Goal: Task Accomplishment & Management: Use online tool/utility

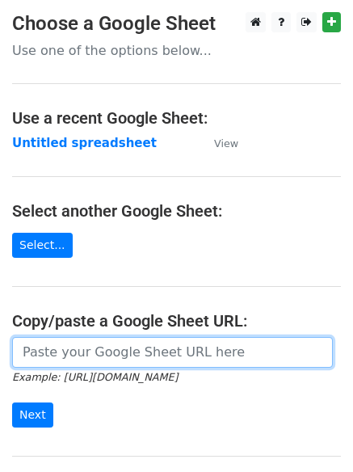
click at [102, 353] on input "url" at bounding box center [172, 352] width 321 height 31
type input "[URL][DOMAIN_NAME]"
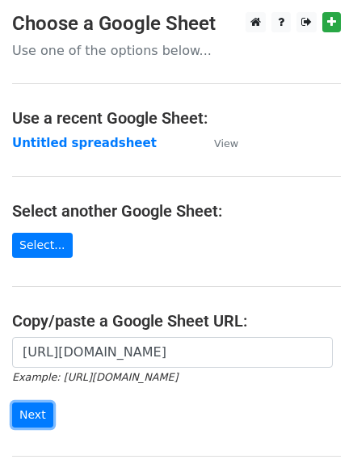
drag, startPoint x: 24, startPoint y: 412, endPoint x: 91, endPoint y: 384, distance: 71.8
click at [24, 412] on input "Next" at bounding box center [32, 415] width 41 height 25
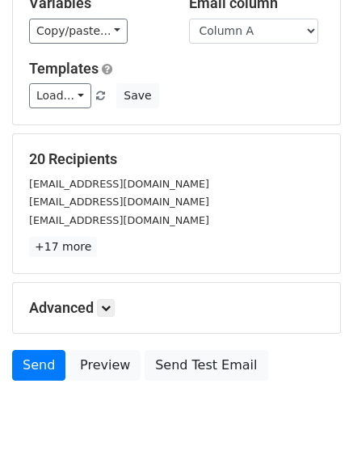
scroll to position [156, 0]
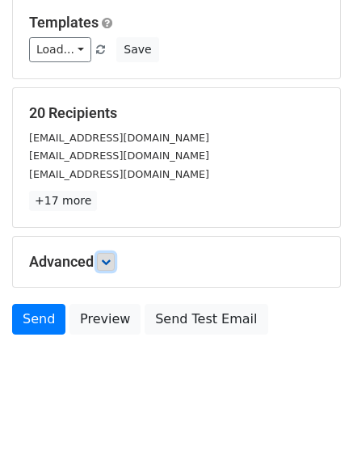
click at [109, 260] on icon at bounding box center [106, 262] width 10 height 10
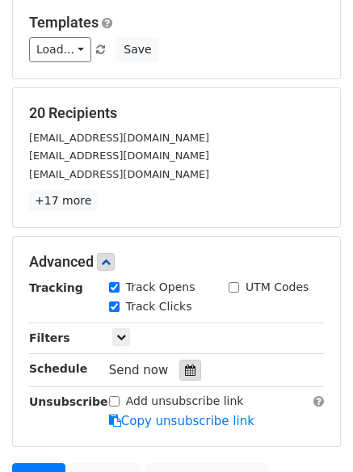
click at [185, 372] on icon at bounding box center [190, 370] width 11 height 11
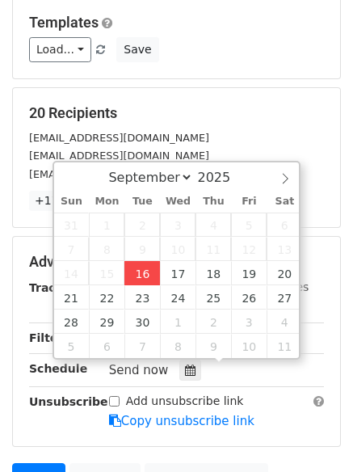
type input "2025-09-16 12:00"
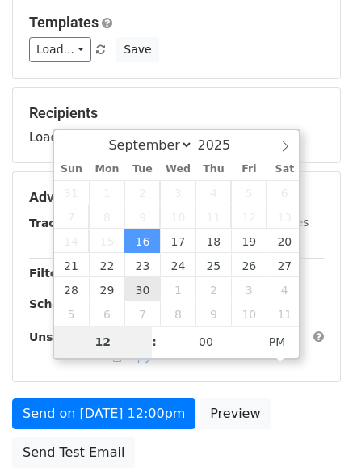
type input "4"
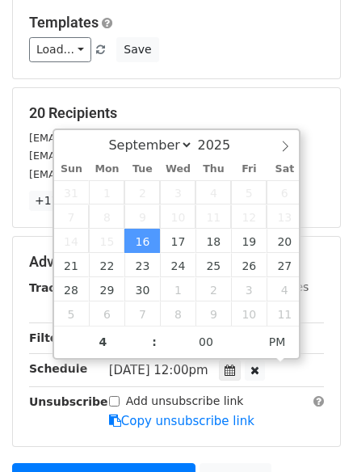
type input "2025-09-16 16:00"
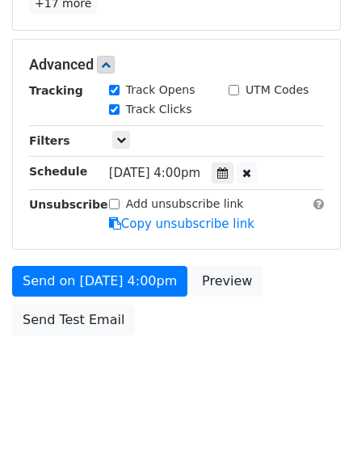
scroll to position [289, 0]
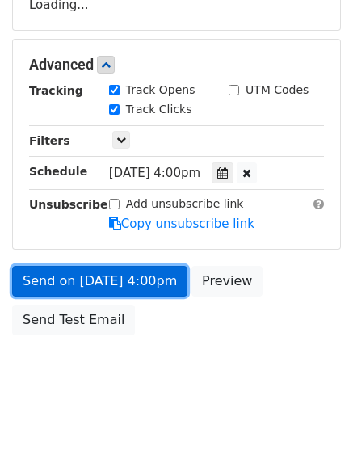
click at [86, 281] on form "Variables Copy/paste... {{Column A}} {{Column B}} {{Column C}} {{Column D}} Ema…" at bounding box center [176, 71] width 329 height 545
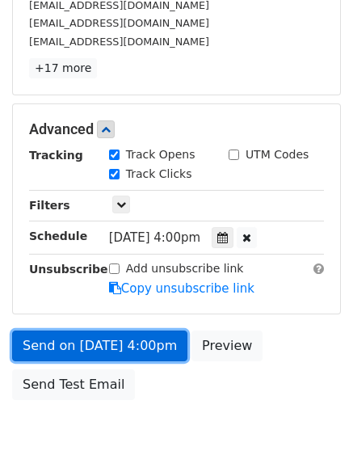
click at [73, 339] on link "Send on Sep 16 at 4:00pm" at bounding box center [99, 346] width 175 height 31
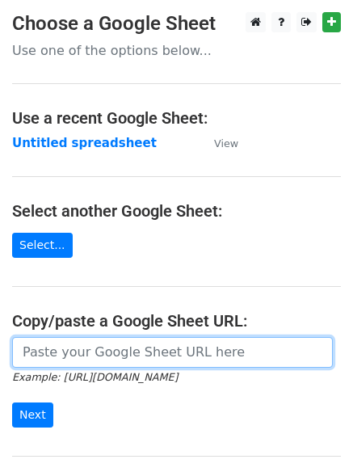
click at [76, 353] on input "url" at bounding box center [172, 352] width 321 height 31
type input "[URL][DOMAIN_NAME]"
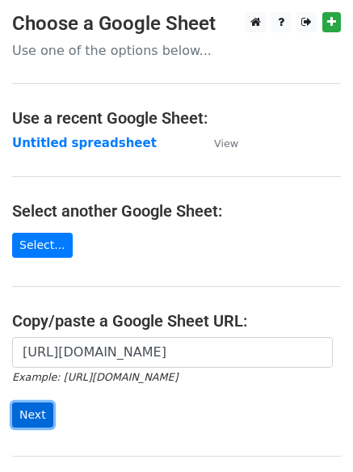
click at [34, 410] on input "Next" at bounding box center [32, 415] width 41 height 25
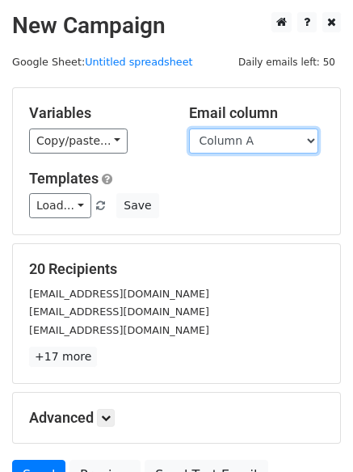
click at [310, 140] on select "Column A Column B Column C Column D" at bounding box center [253, 141] width 129 height 25
select select "Column B"
click at [189, 129] on select "Column A Column B Column C Column D" at bounding box center [253, 141] width 129 height 25
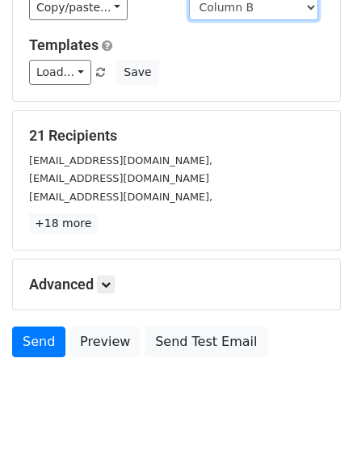
scroll to position [156, 0]
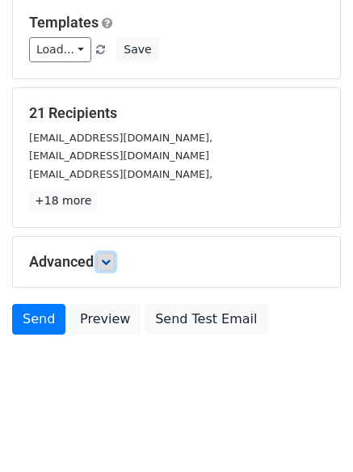
click at [108, 259] on icon at bounding box center [106, 262] width 10 height 10
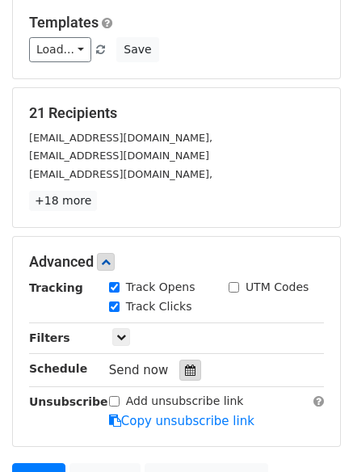
click at [185, 371] on icon at bounding box center [190, 370] width 11 height 11
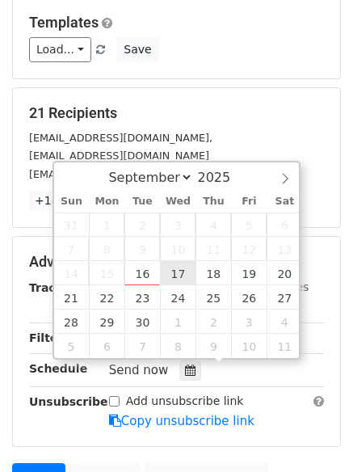
type input "2025-09-17 12:00"
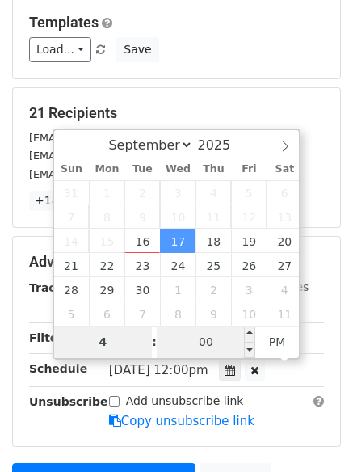
type input "4"
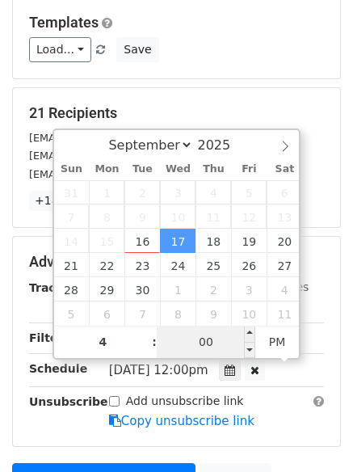
type input "2025-09-17 16:00"
type input "04"
click at [220, 339] on input "00" at bounding box center [206, 342] width 99 height 32
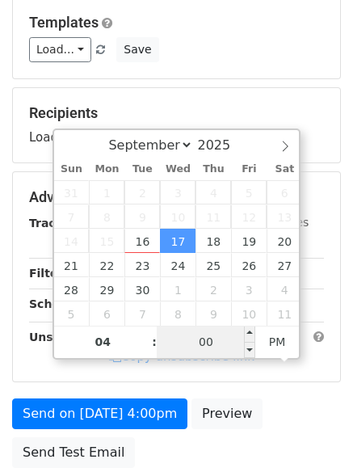
type input "5"
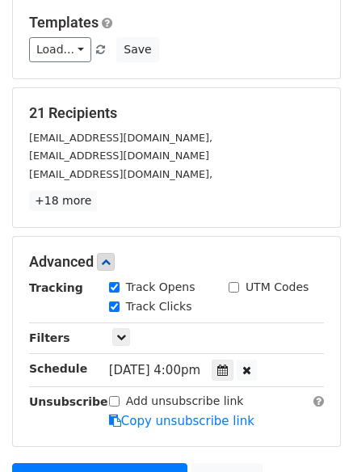
type input "2025-09-17 16:05"
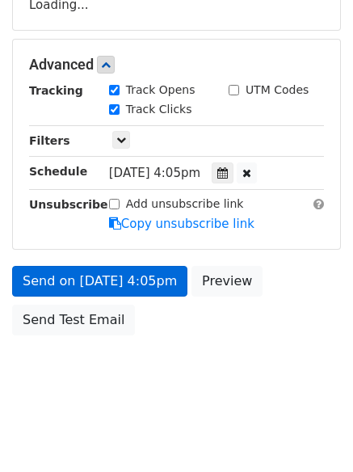
scroll to position [353, 0]
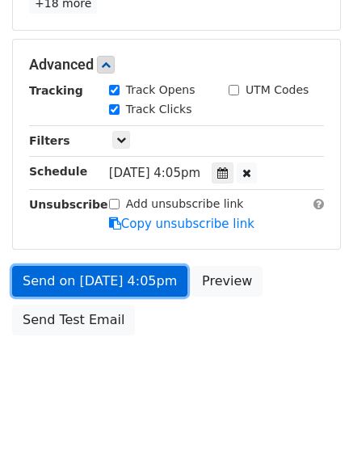
click at [89, 273] on link "Send on Sep 17 at 4:05pm" at bounding box center [99, 281] width 175 height 31
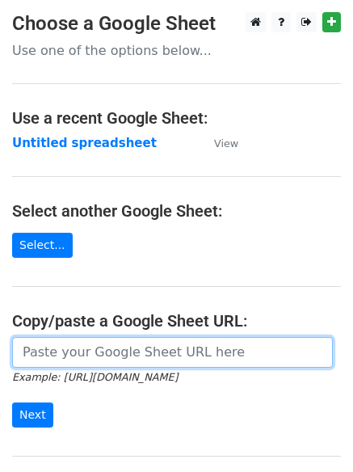
click at [112, 352] on input "url" at bounding box center [172, 352] width 321 height 31
type input "[URL][DOMAIN_NAME]"
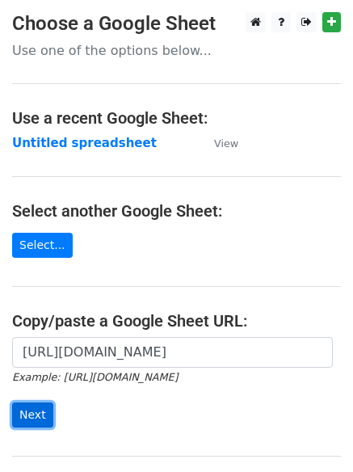
click at [28, 410] on input "Next" at bounding box center [32, 415] width 41 height 25
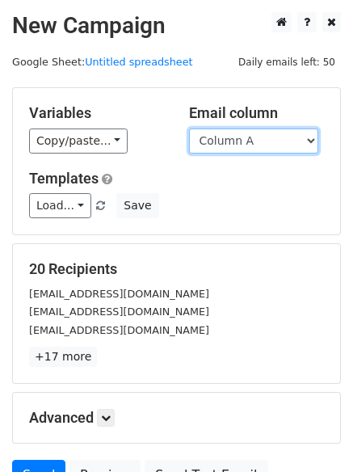
click at [315, 134] on select "Column A Column B Column C Column D" at bounding box center [253, 141] width 129 height 25
select select "Column C"
click at [189, 129] on select "Column A Column B Column C Column D" at bounding box center [253, 141] width 129 height 25
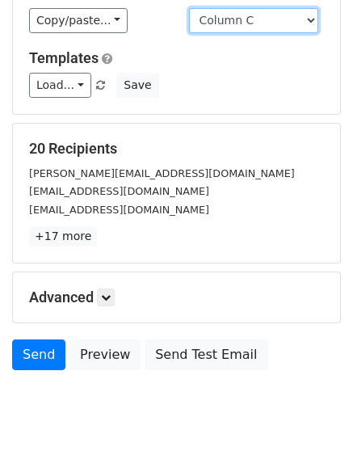
scroll to position [156, 0]
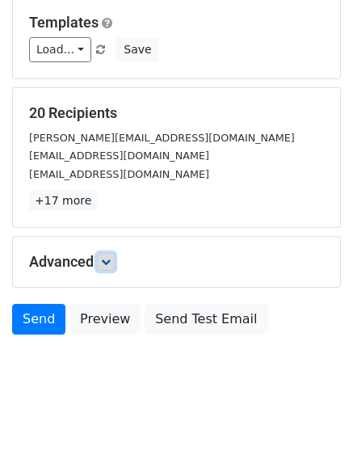
click at [103, 261] on link at bounding box center [106, 262] width 18 height 18
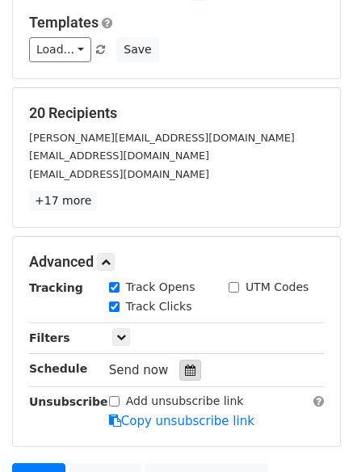
click at [185, 365] on icon at bounding box center [190, 370] width 11 height 11
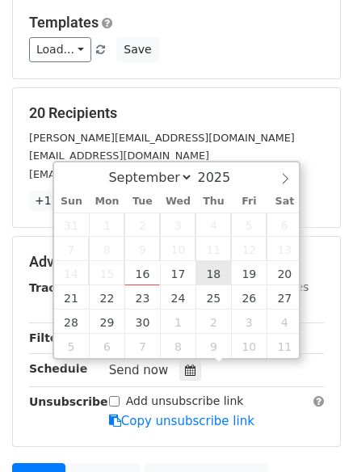
type input "[DATE] 12:00"
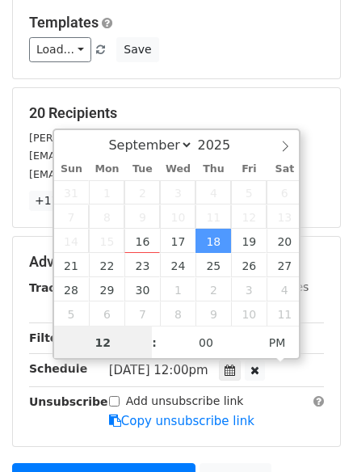
scroll to position [1, 0]
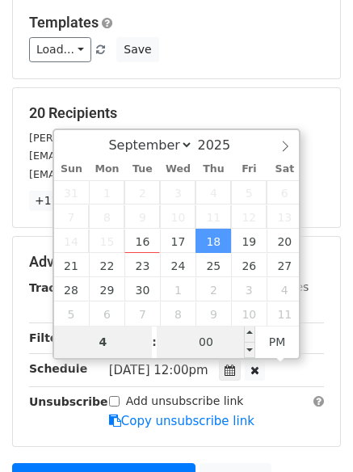
type input "4"
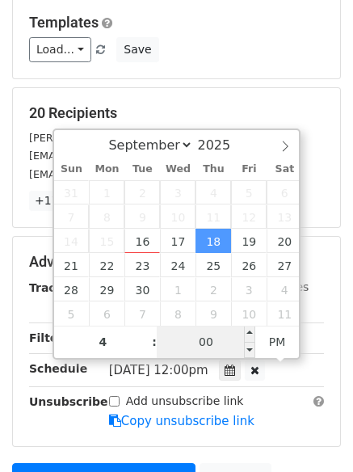
type input "[DATE] 16:00"
type input "04"
click at [213, 349] on input "00" at bounding box center [206, 342] width 99 height 32
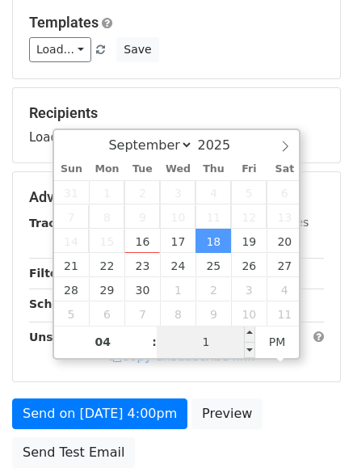
type input "10"
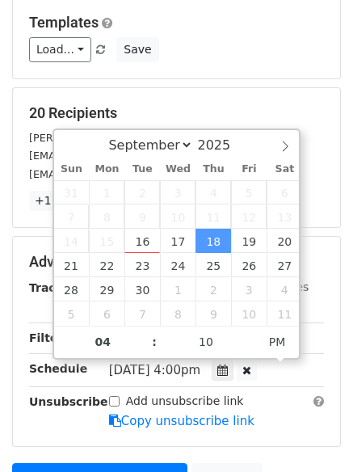
type input "[DATE] 16:10"
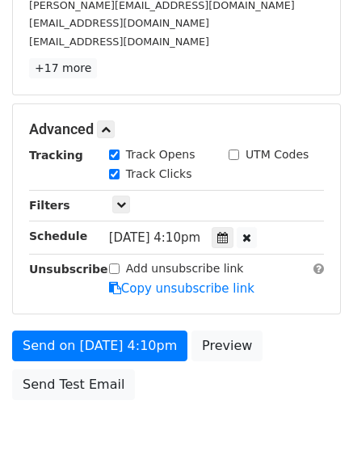
scroll to position [305, 0]
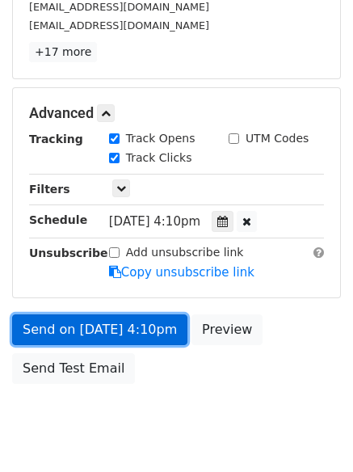
click at [78, 324] on link "Send on Sep 18 at 4:10pm" at bounding box center [99, 330] width 175 height 31
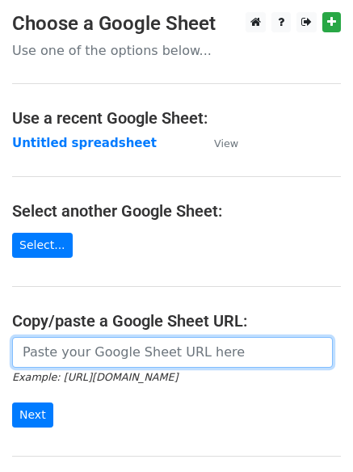
click at [87, 353] on input "url" at bounding box center [172, 352] width 321 height 31
type input "[URL][DOMAIN_NAME]"
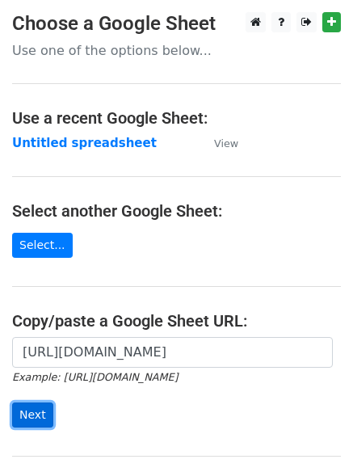
click at [30, 413] on input "Next" at bounding box center [32, 415] width 41 height 25
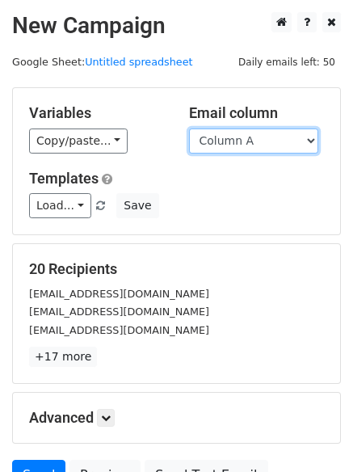
click at [309, 136] on select "Column A Column B Column C Column D" at bounding box center [253, 141] width 129 height 25
select select "Column D"
click at [189, 129] on select "Column A Column B Column C Column D" at bounding box center [253, 141] width 129 height 25
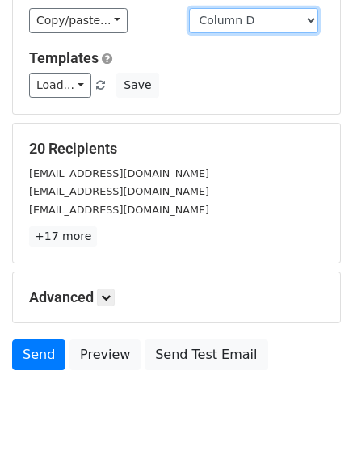
scroll to position [156, 0]
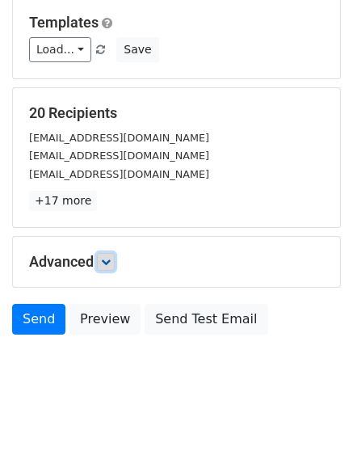
click at [107, 257] on icon at bounding box center [106, 262] width 10 height 10
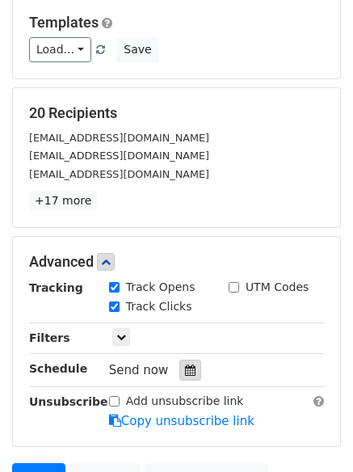
click at [185, 374] on icon at bounding box center [190, 370] width 11 height 11
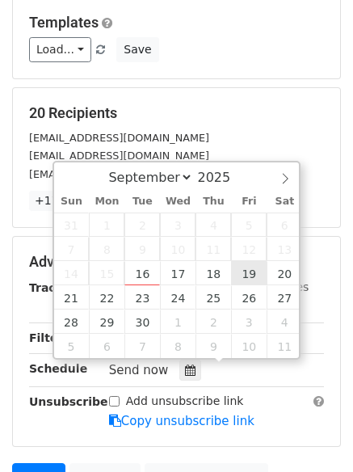
type input "2025-09-19 12:00"
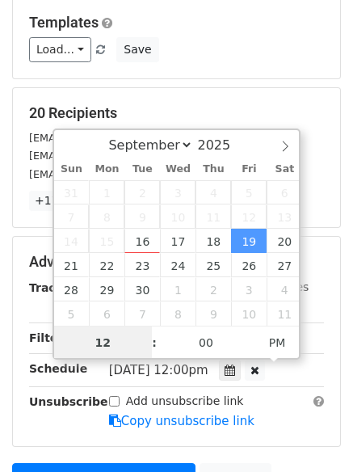
scroll to position [1, 0]
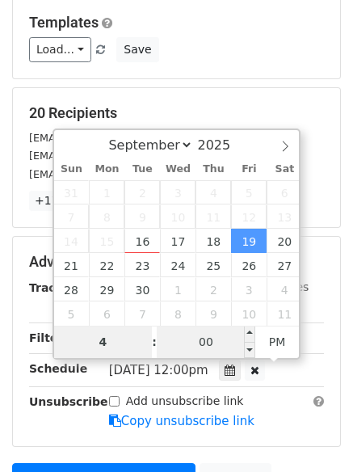
type input "4"
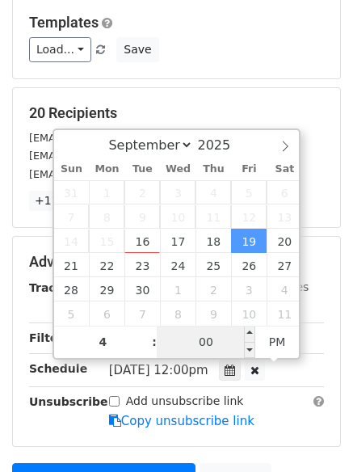
type input "2025-09-19 16:00"
type input "04"
click at [218, 346] on input "00" at bounding box center [206, 342] width 99 height 32
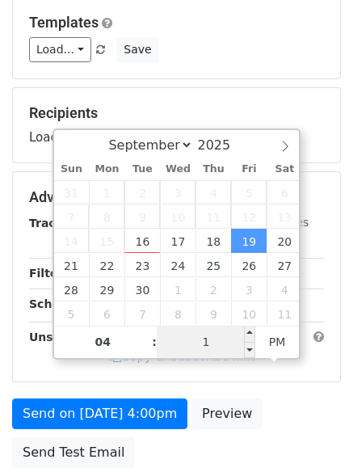
type input "15"
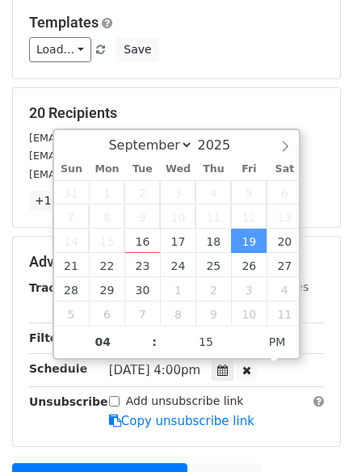
type input "2025-09-19 16:15"
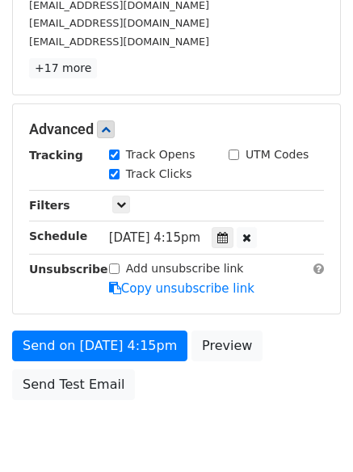
scroll to position [327, 0]
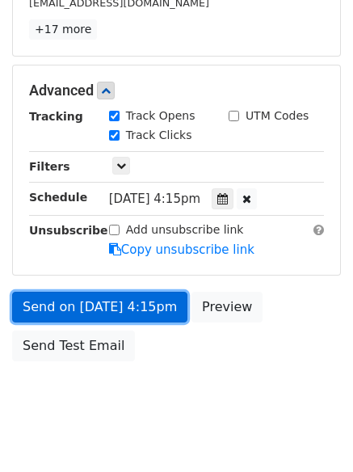
click at [83, 300] on link "Send on Sep 19 at 4:15pm" at bounding box center [99, 307] width 175 height 31
